Goal: Task Accomplishment & Management: Manage account settings

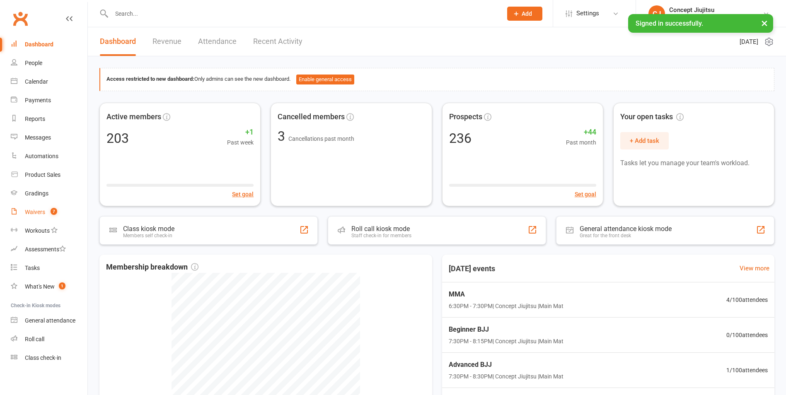
click at [42, 211] on div "Waivers" at bounding box center [35, 212] width 20 height 7
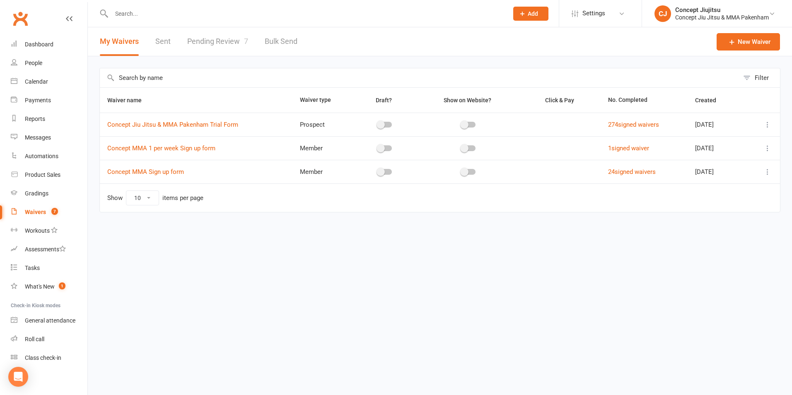
click at [213, 41] on link "Pending Review 7" at bounding box center [217, 41] width 61 height 29
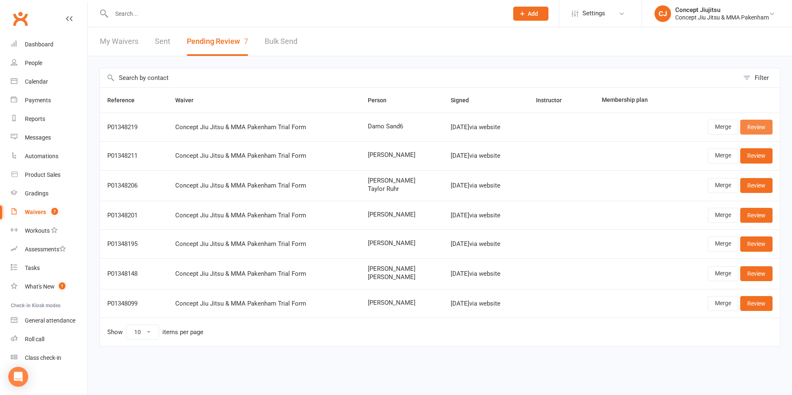
click at [756, 129] on link "Review" at bounding box center [757, 127] width 32 height 15
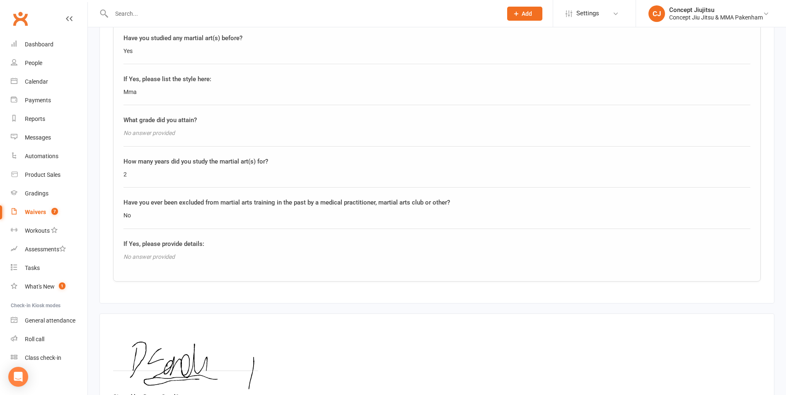
scroll to position [970, 0]
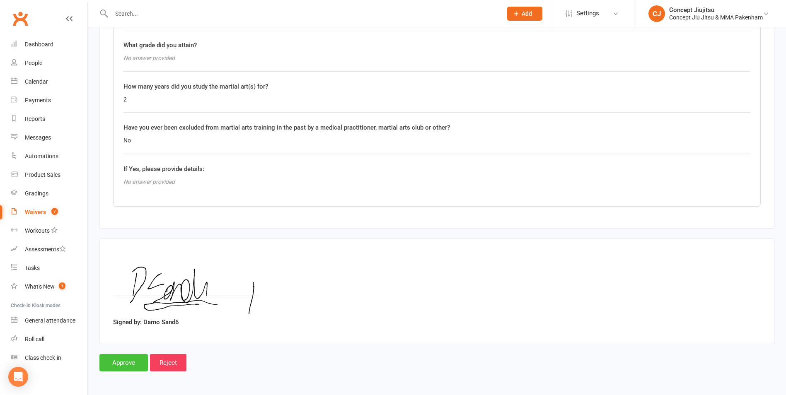
click at [125, 360] on input "Approve" at bounding box center [123, 362] width 48 height 17
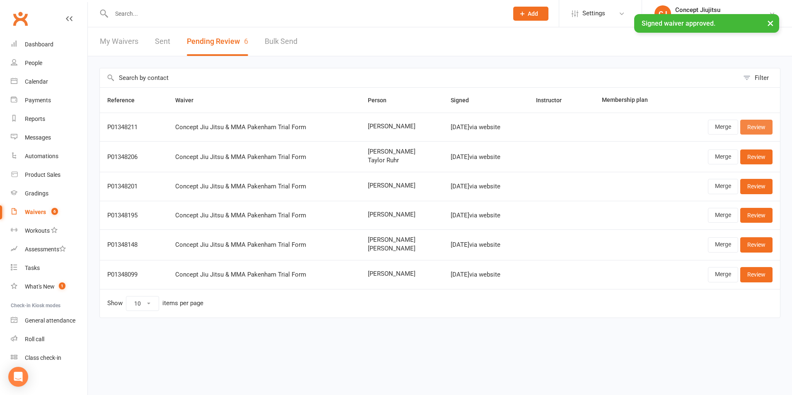
click at [755, 127] on link "Review" at bounding box center [757, 127] width 32 height 15
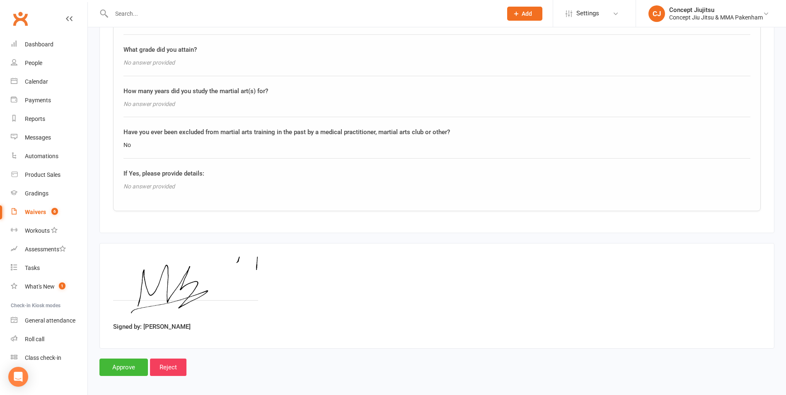
scroll to position [970, 0]
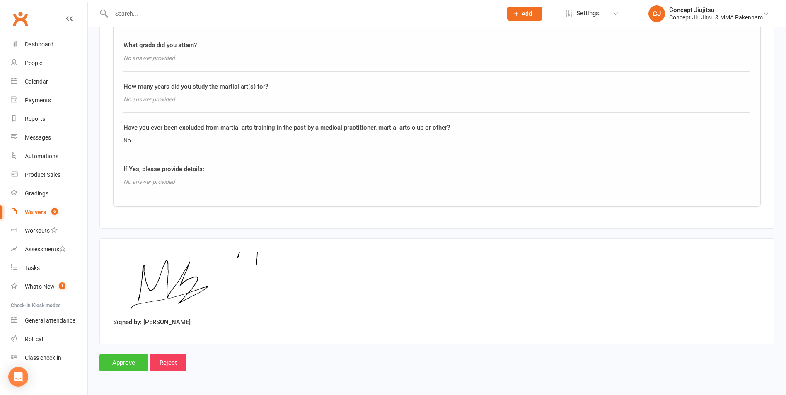
click at [126, 362] on input "Approve" at bounding box center [123, 362] width 48 height 17
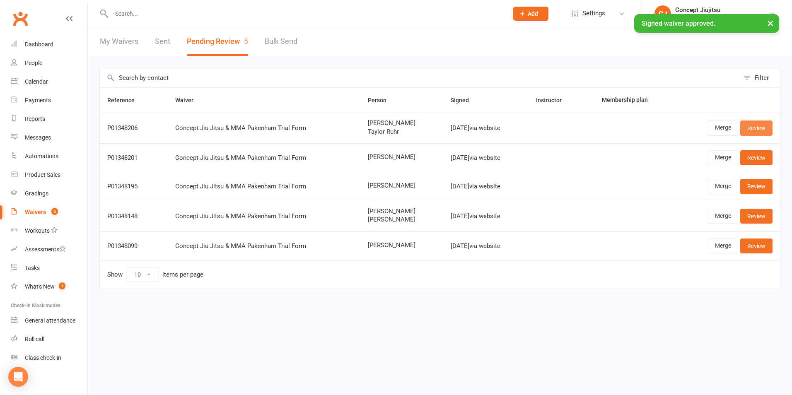
click at [759, 127] on link "Review" at bounding box center [757, 128] width 32 height 15
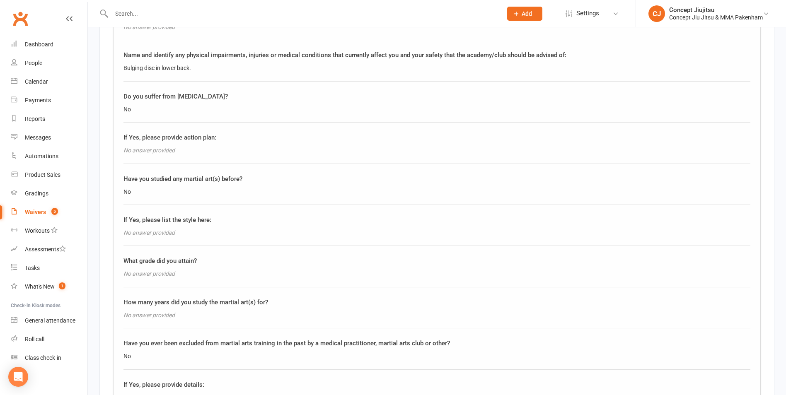
scroll to position [1285, 0]
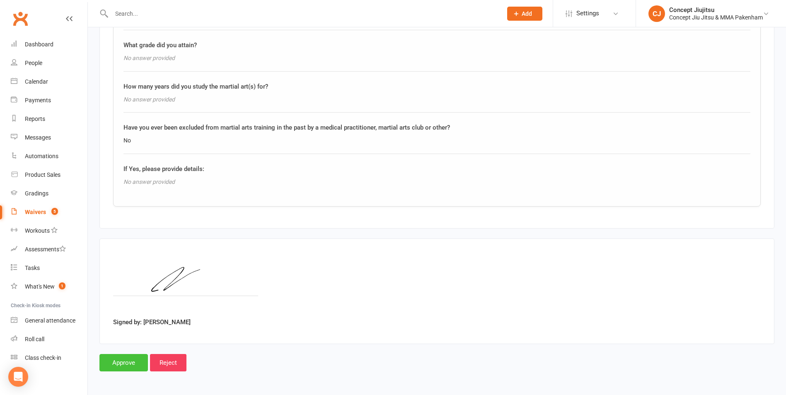
click at [127, 362] on input "Approve" at bounding box center [123, 362] width 48 height 17
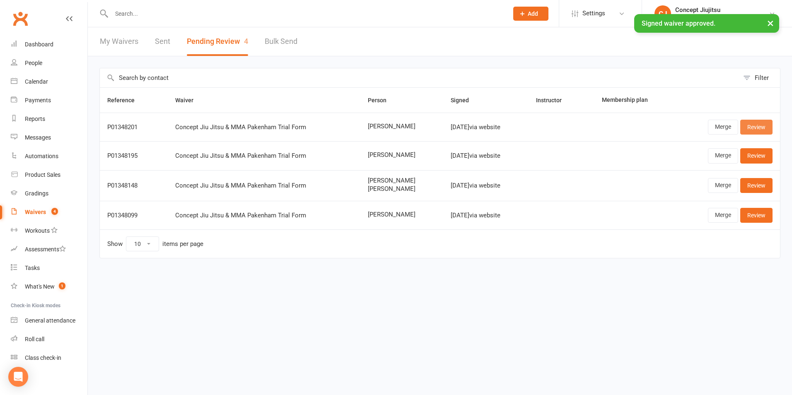
click at [759, 126] on link "Review" at bounding box center [757, 127] width 32 height 15
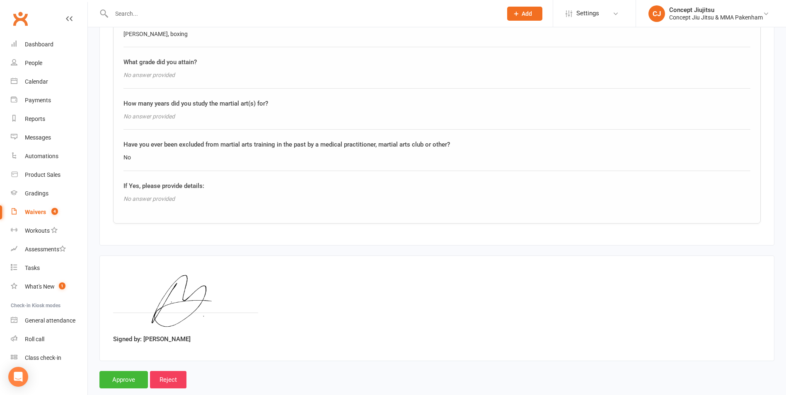
scroll to position [970, 0]
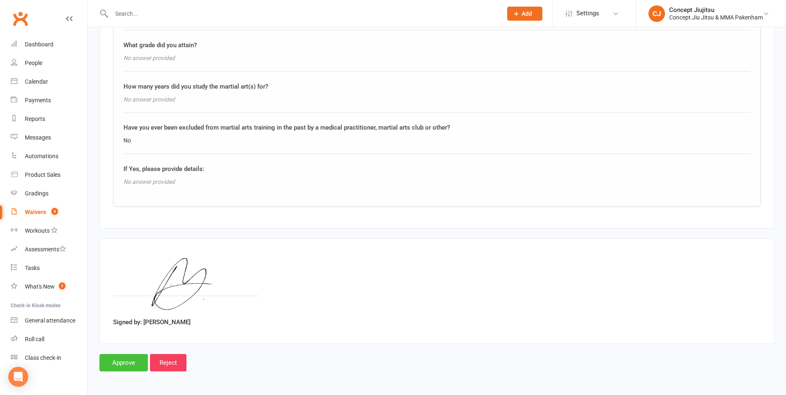
click at [120, 363] on input "Approve" at bounding box center [123, 362] width 48 height 17
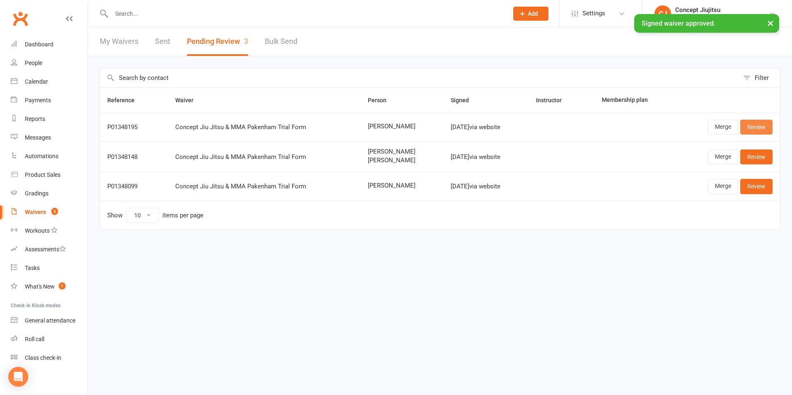
click at [756, 126] on link "Review" at bounding box center [757, 127] width 32 height 15
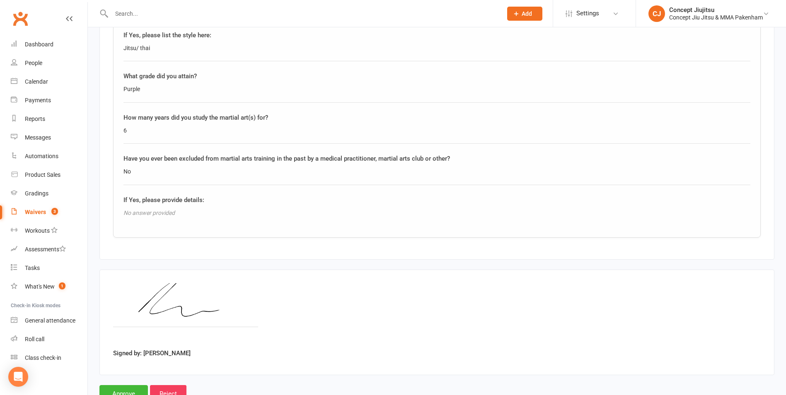
scroll to position [970, 0]
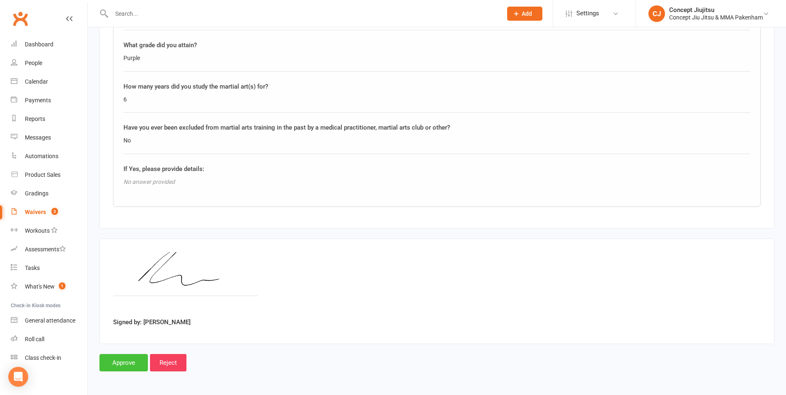
click at [124, 361] on input "Approve" at bounding box center [123, 362] width 48 height 17
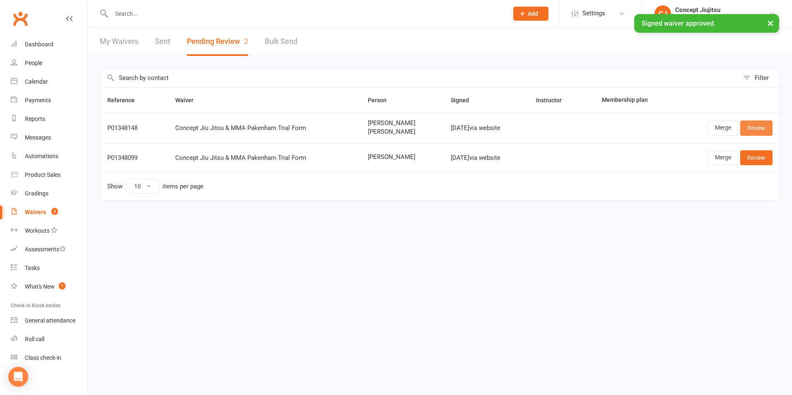
click at [752, 128] on link "Review" at bounding box center [757, 128] width 32 height 15
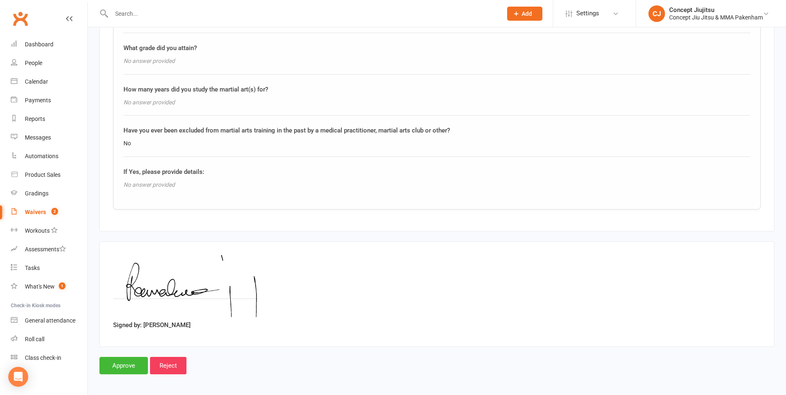
scroll to position [1285, 0]
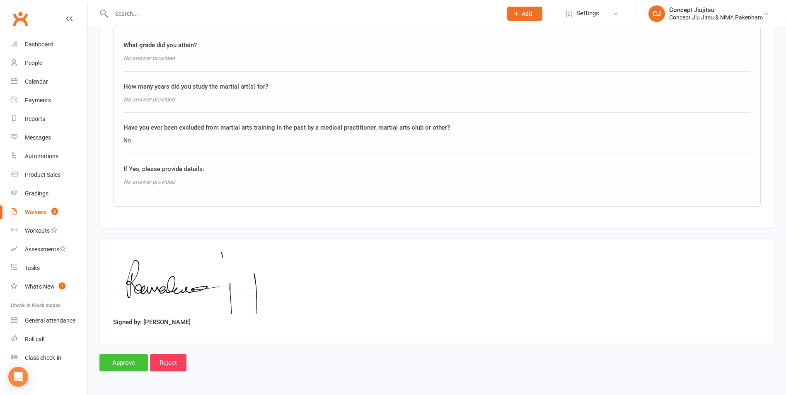
click at [128, 362] on input "Approve" at bounding box center [123, 362] width 48 height 17
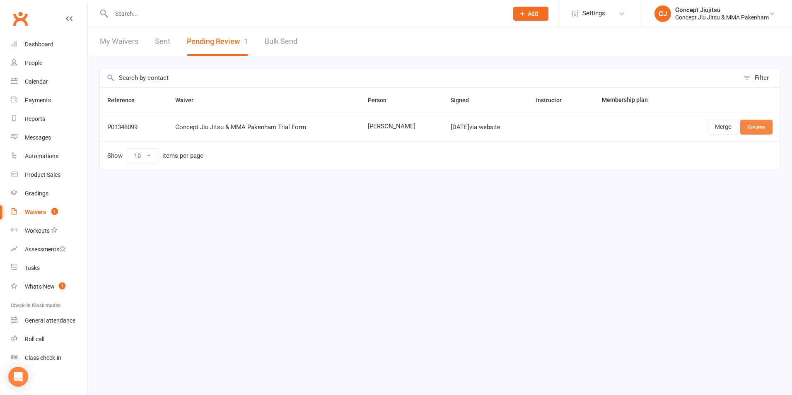
click at [750, 125] on link "Review" at bounding box center [757, 127] width 32 height 15
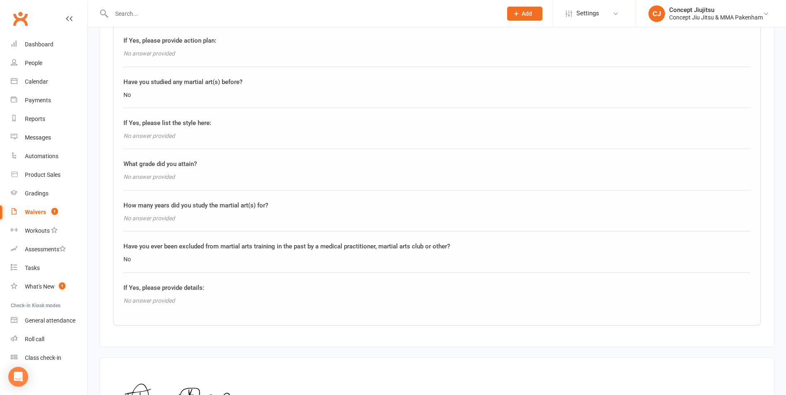
scroll to position [970, 0]
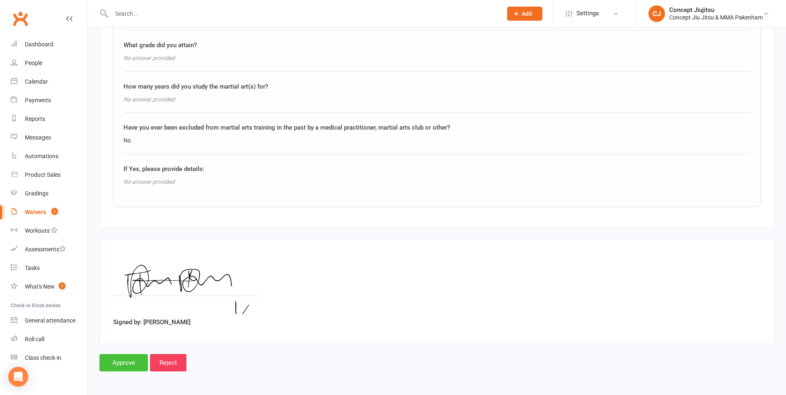
click at [116, 363] on input "Approve" at bounding box center [123, 362] width 48 height 17
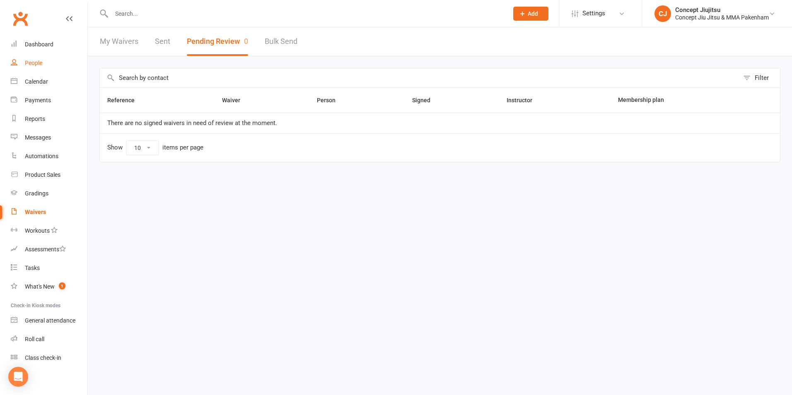
click at [31, 65] on div "People" at bounding box center [33, 63] width 17 height 7
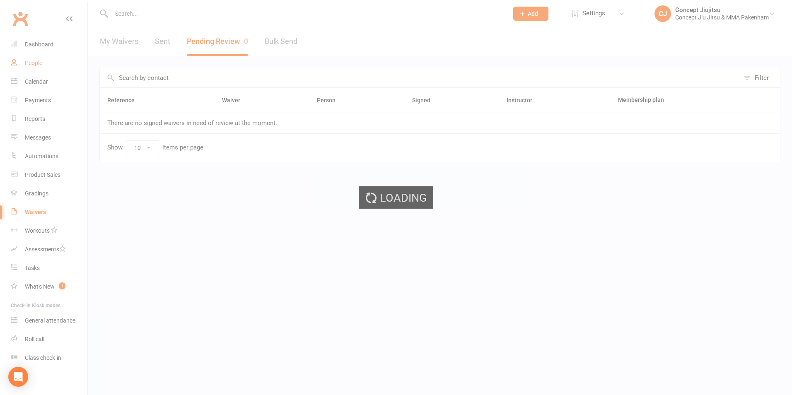
select select "100"
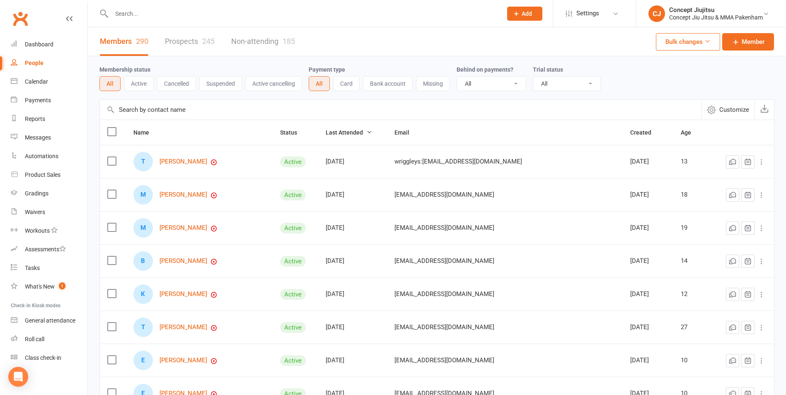
click at [138, 10] on input "text" at bounding box center [302, 14] width 387 height 12
click at [143, 82] on button "Active" at bounding box center [139, 83] width 30 height 15
click at [133, 13] on input "text" at bounding box center [302, 14] width 387 height 12
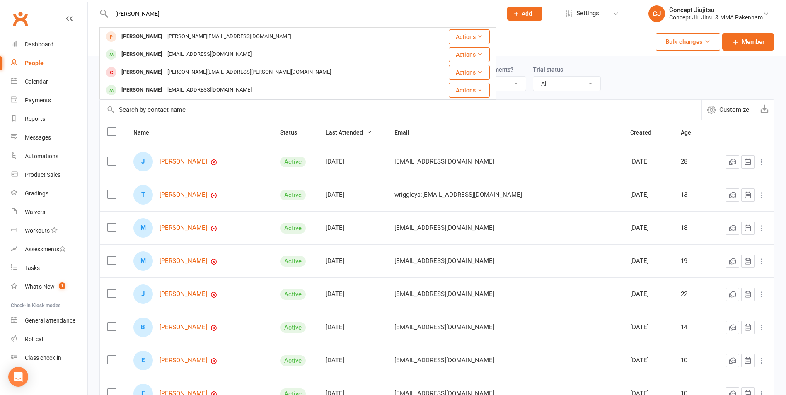
click at [135, 12] on input "[PERSON_NAME]" at bounding box center [302, 14] width 387 height 12
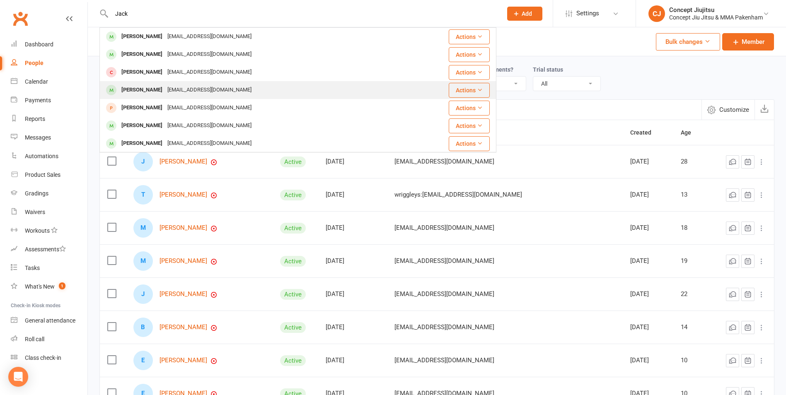
type input "Jack"
click at [145, 89] on div "[PERSON_NAME]" at bounding box center [142, 90] width 46 height 12
